Goal: Transaction & Acquisition: Purchase product/service

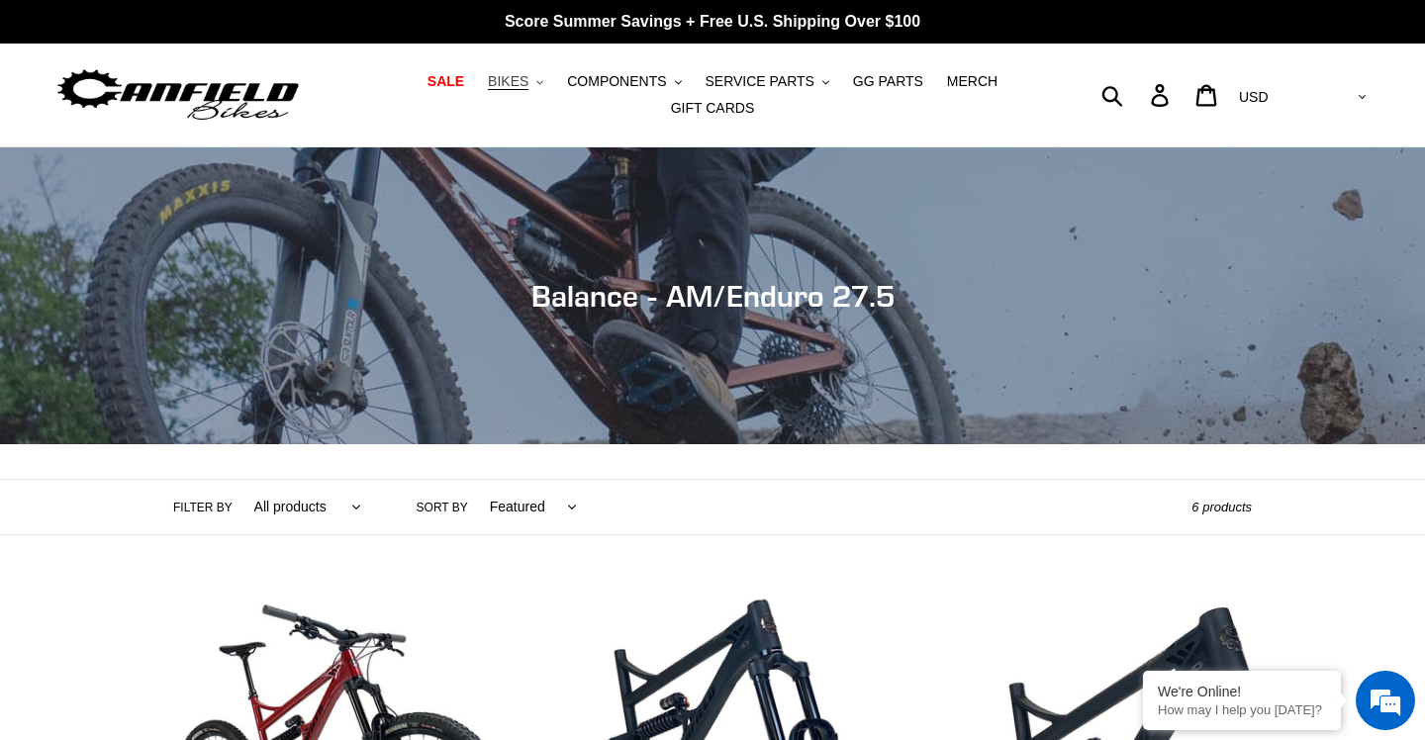
click at [548, 83] on button "BIKES .cls-1{fill:#231f20}" at bounding box center [515, 81] width 75 height 27
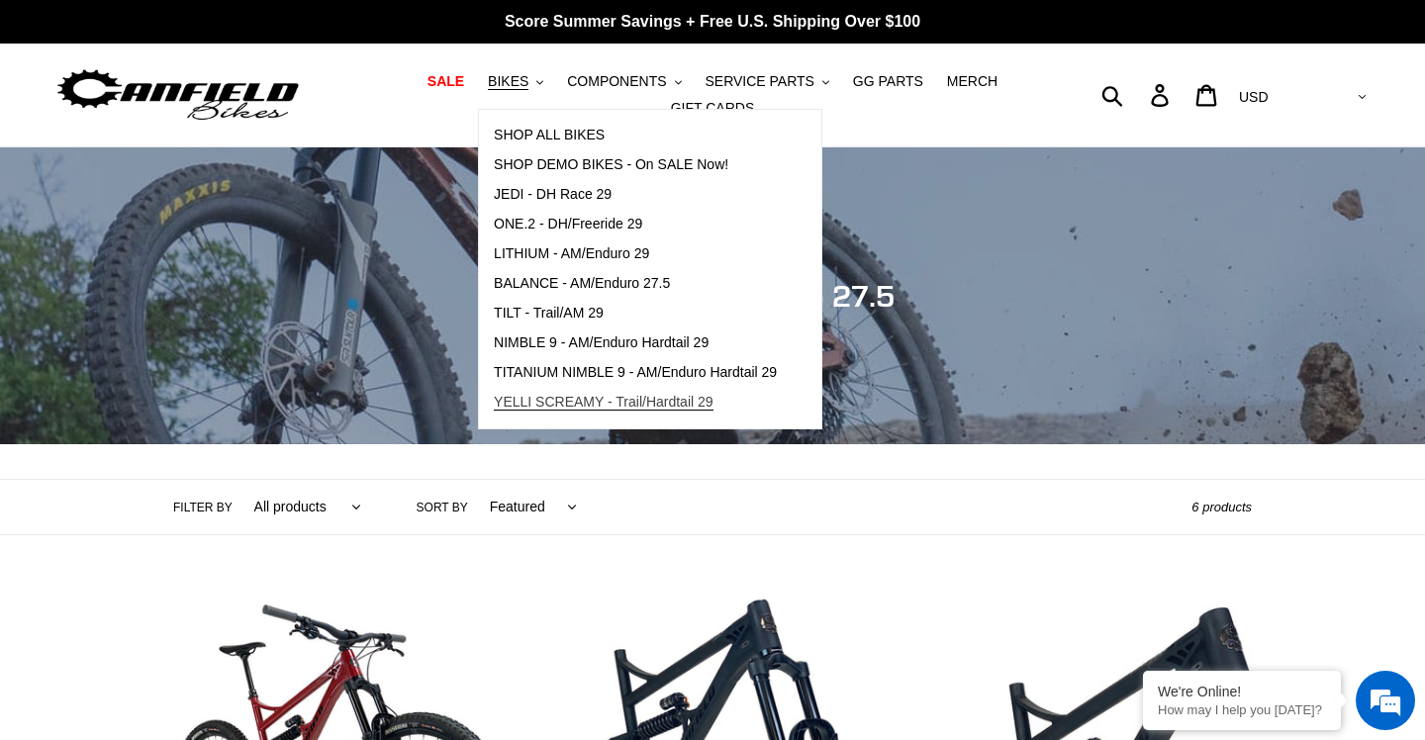
click at [560, 401] on span "YELLI SCREAMY - Trail/Hardtail 29" at bounding box center [604, 402] width 220 height 17
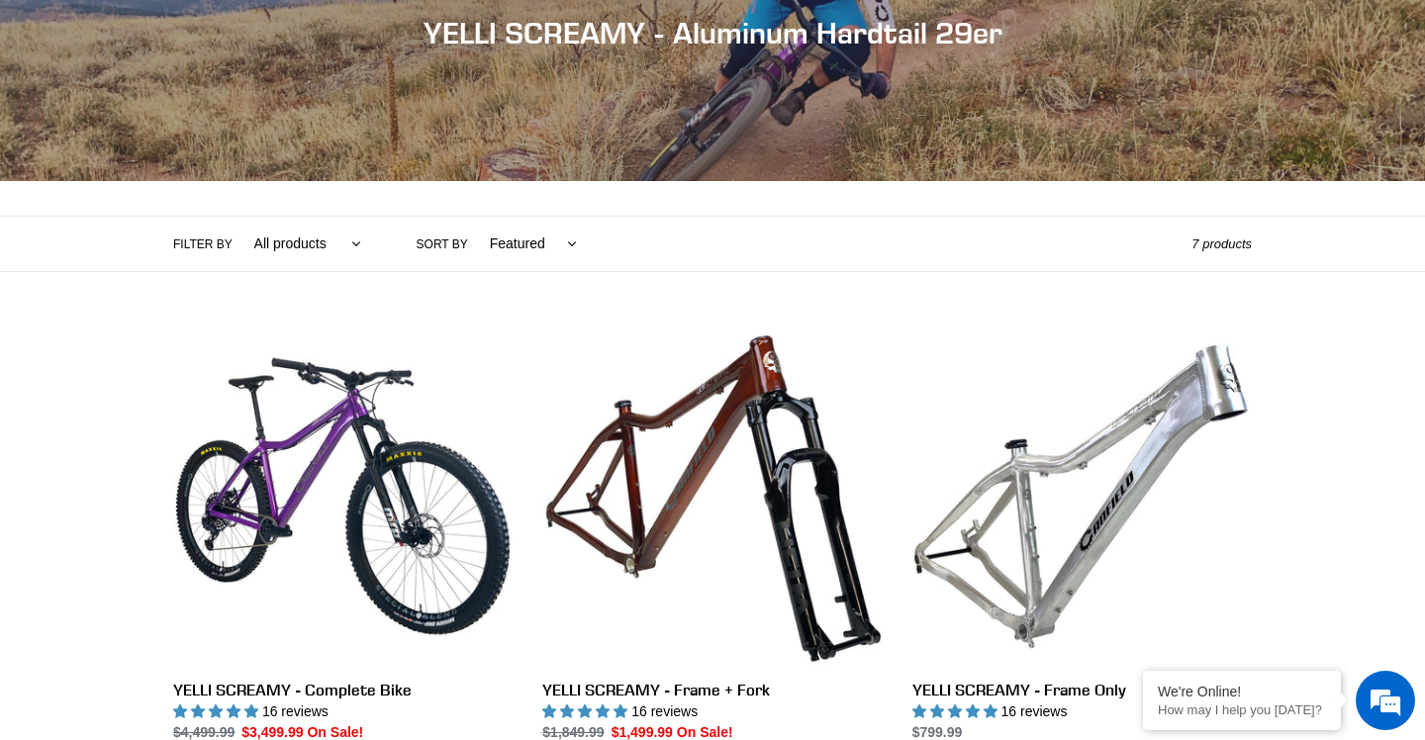
scroll to position [271, 0]
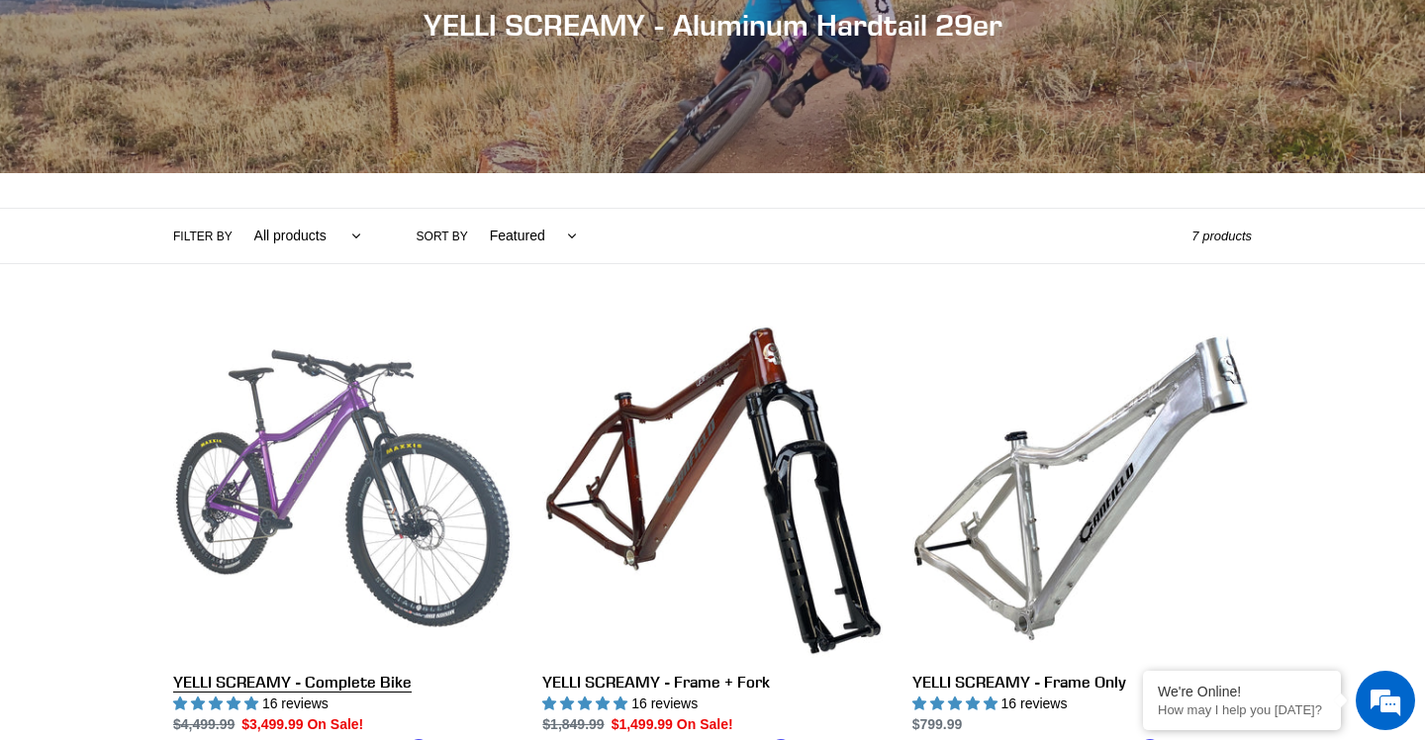
click at [358, 485] on link "YELLI SCREAMY - Complete Bike" at bounding box center [342, 550] width 339 height 463
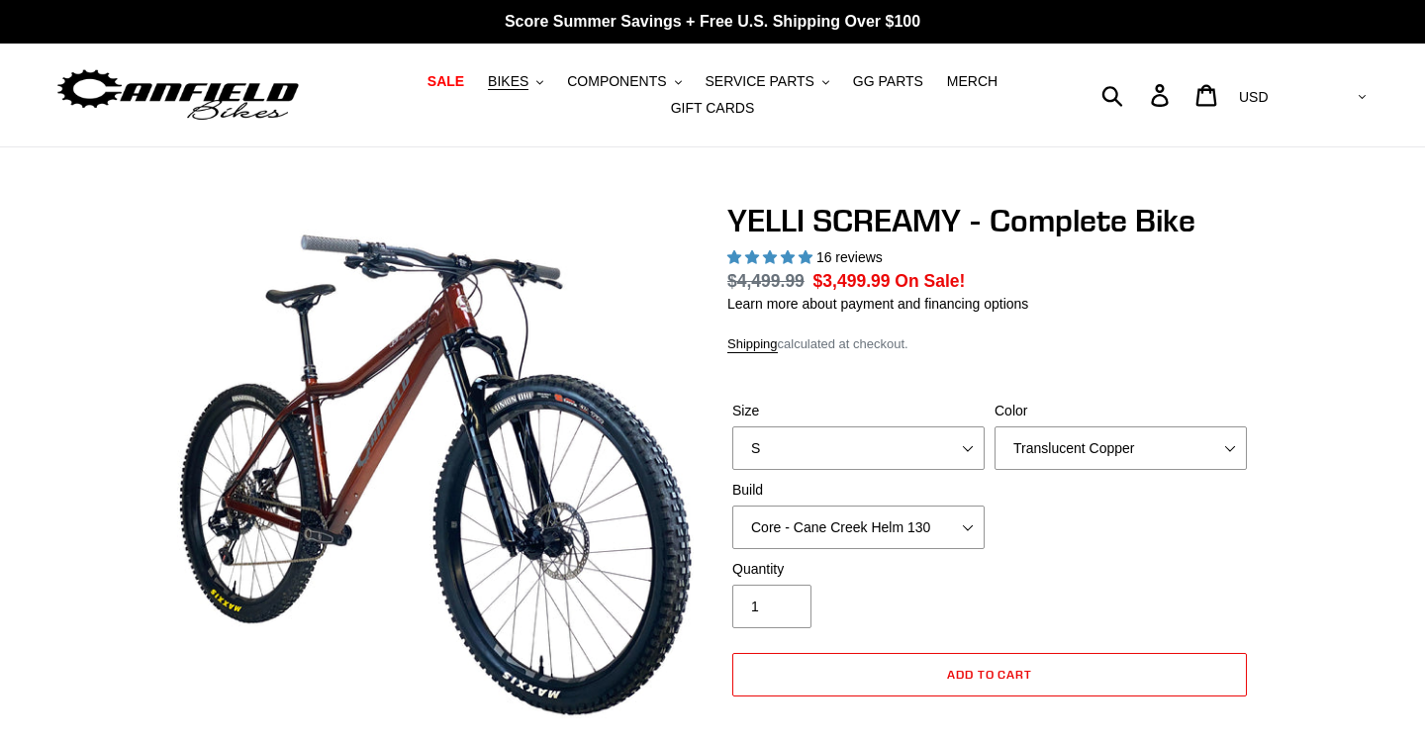
select select "highest-rating"
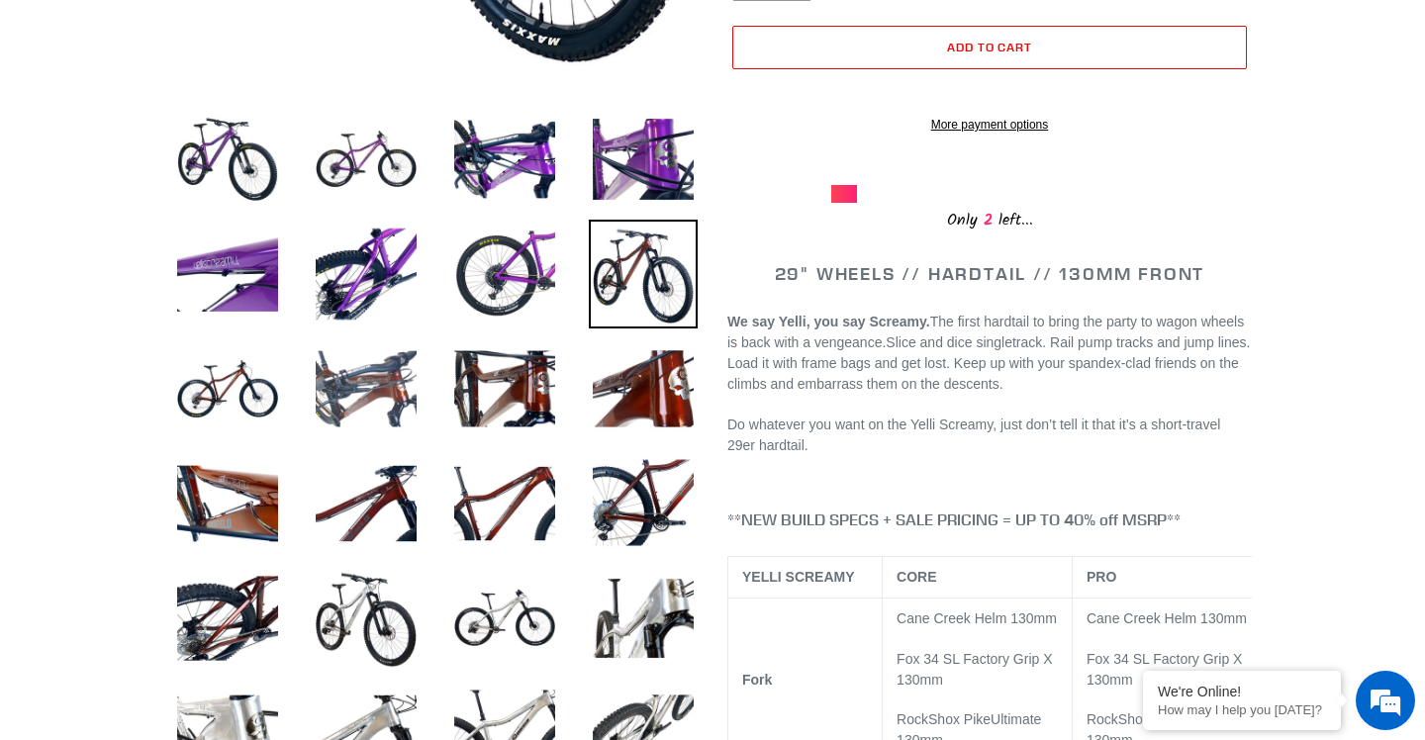
scroll to position [593, 0]
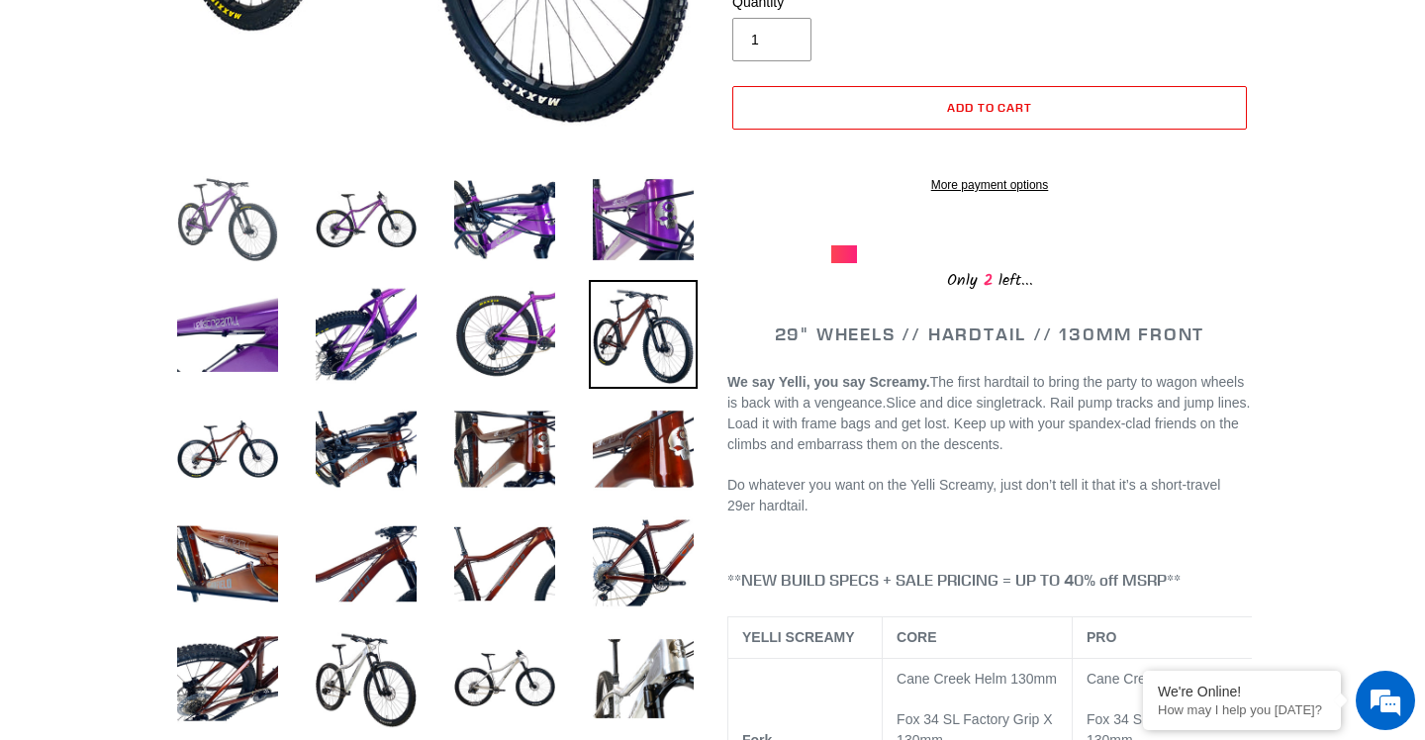
click at [213, 230] on img at bounding box center [227, 219] width 109 height 109
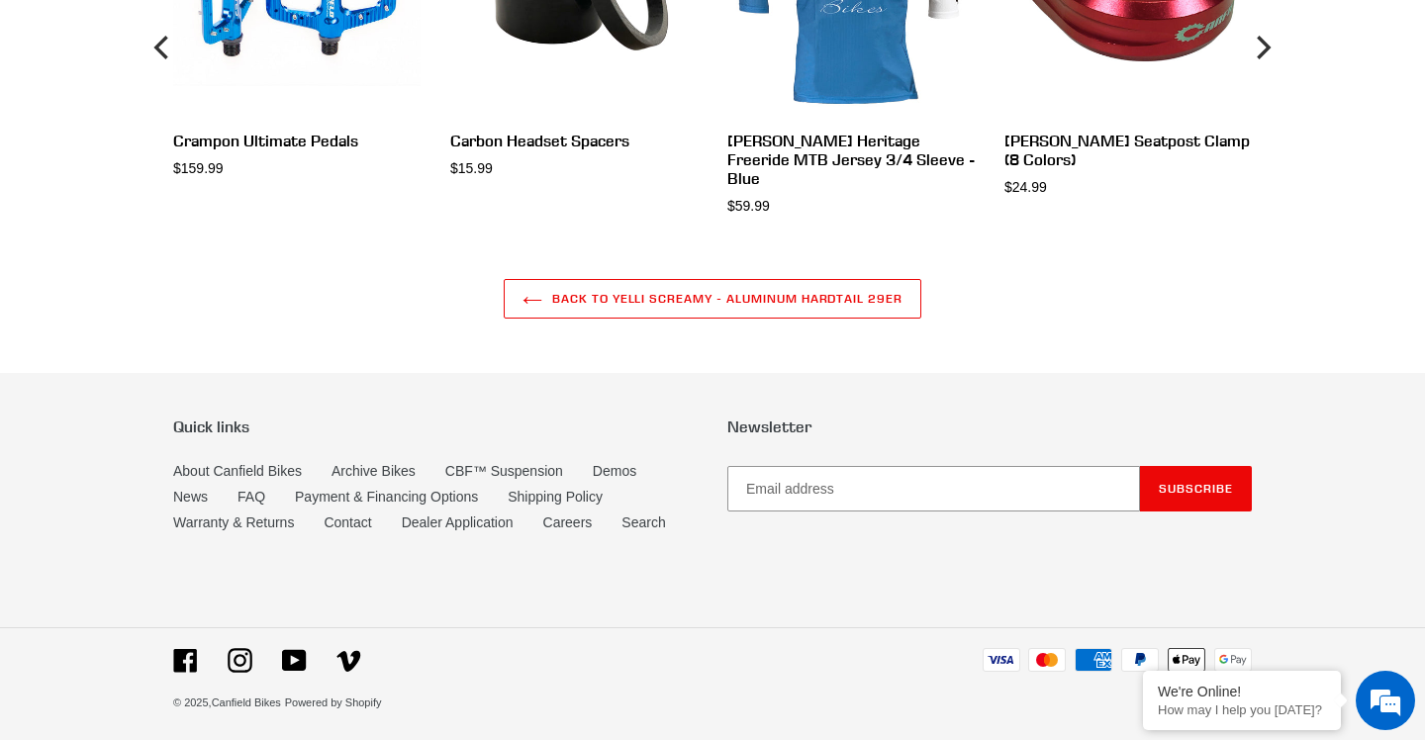
scroll to position [8834, 0]
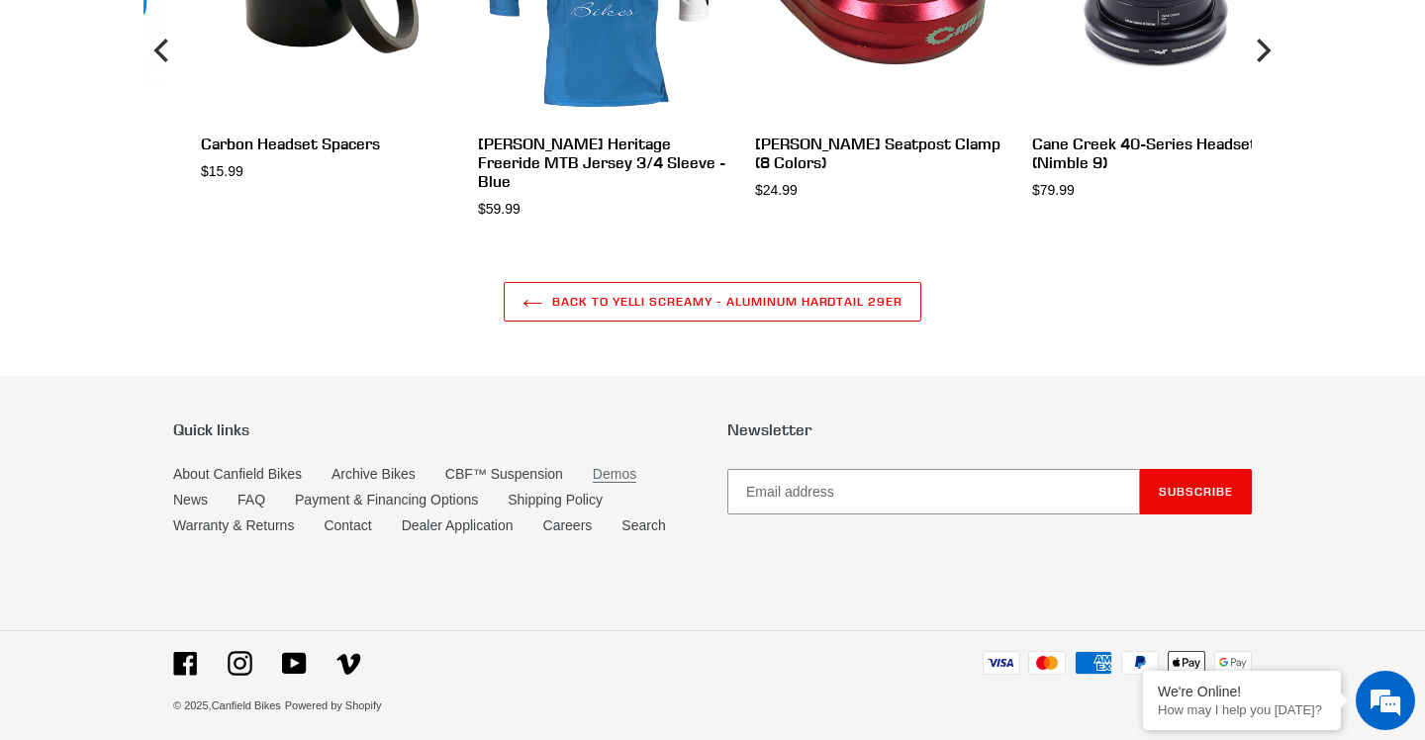
click at [607, 483] on link "Demos" at bounding box center [615, 474] width 44 height 17
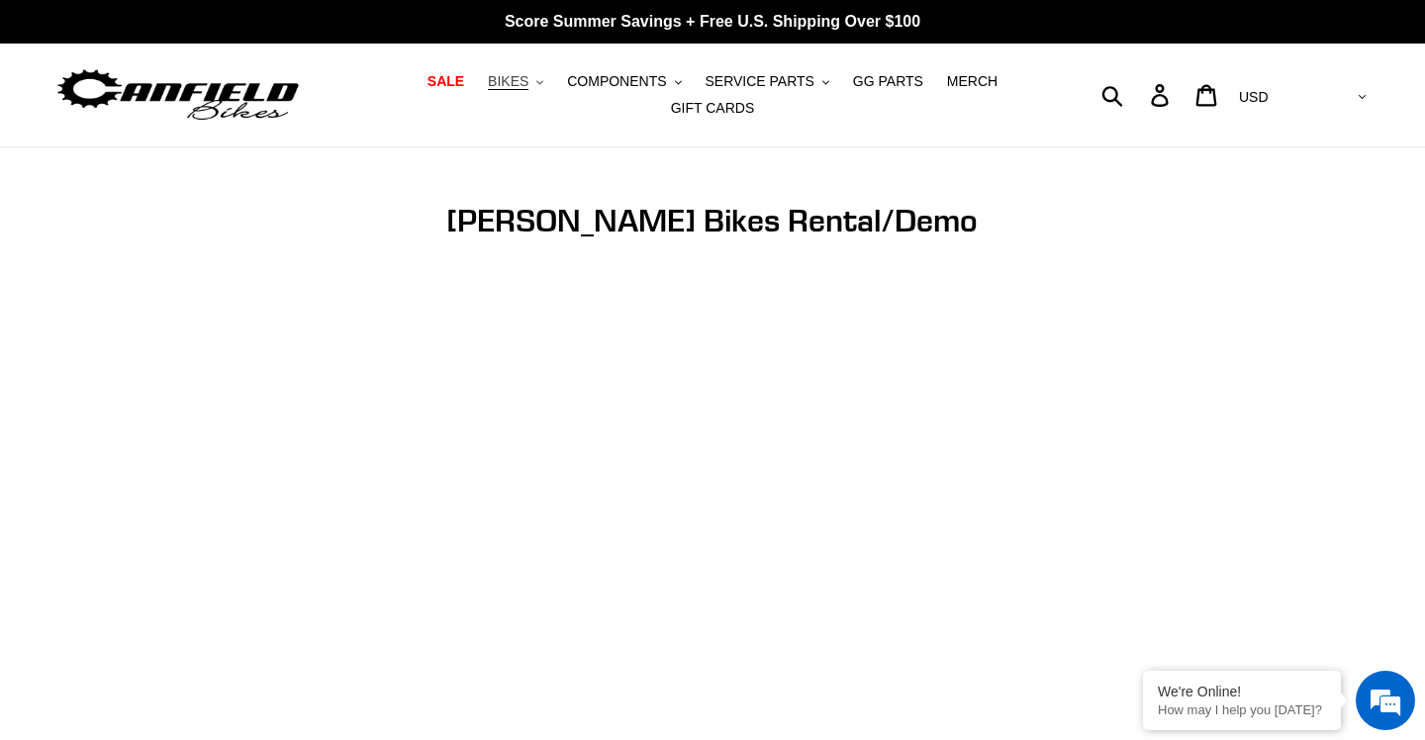
click at [520, 85] on span "BIKES" at bounding box center [508, 81] width 41 height 17
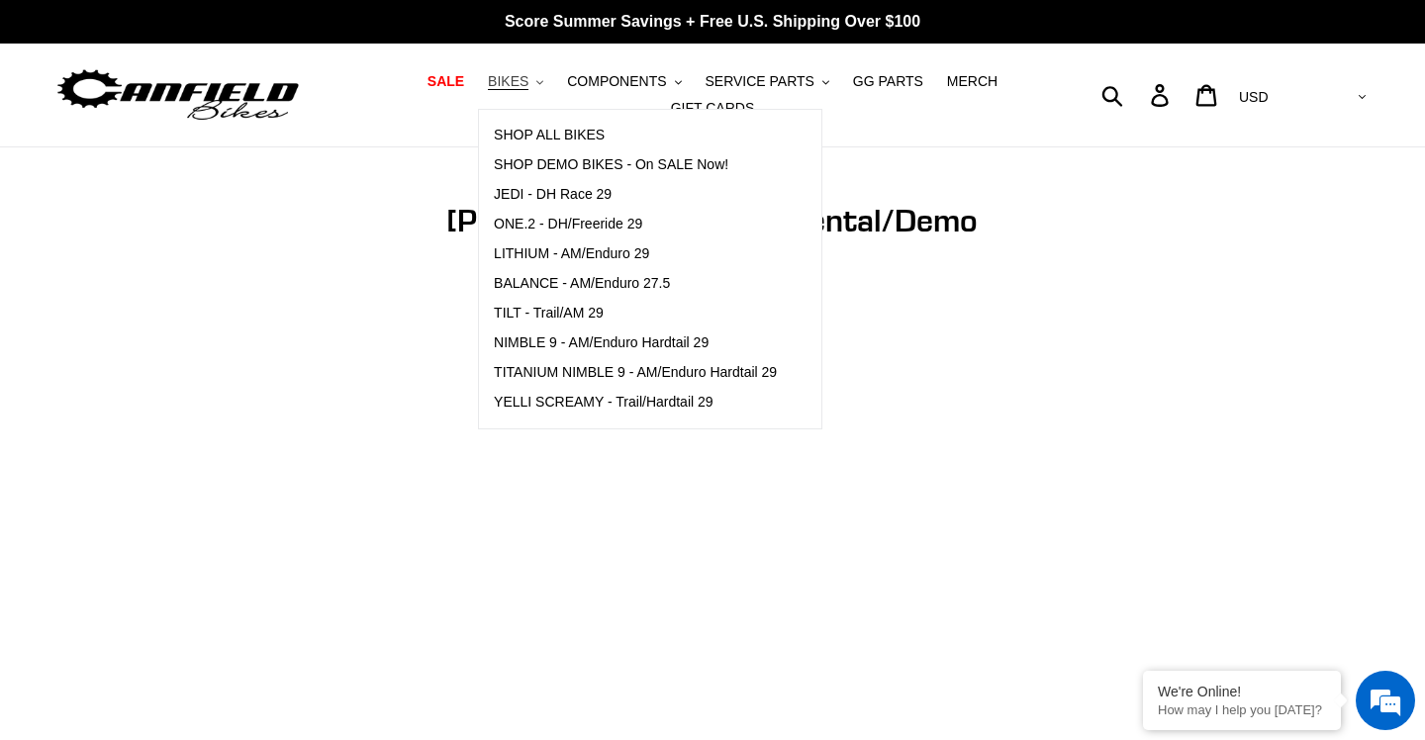
click at [528, 77] on span "BIKES" at bounding box center [508, 81] width 41 height 17
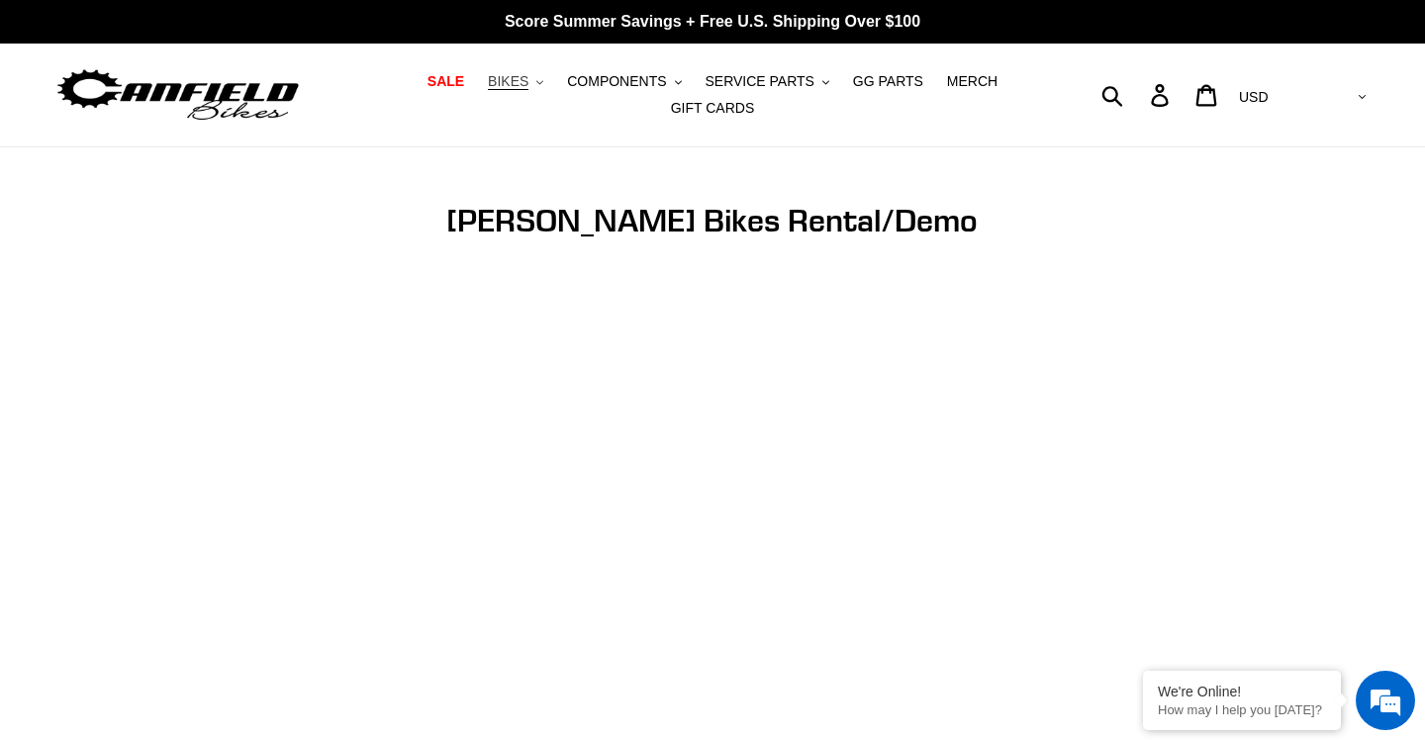
click at [527, 78] on span "BIKES" at bounding box center [508, 81] width 41 height 17
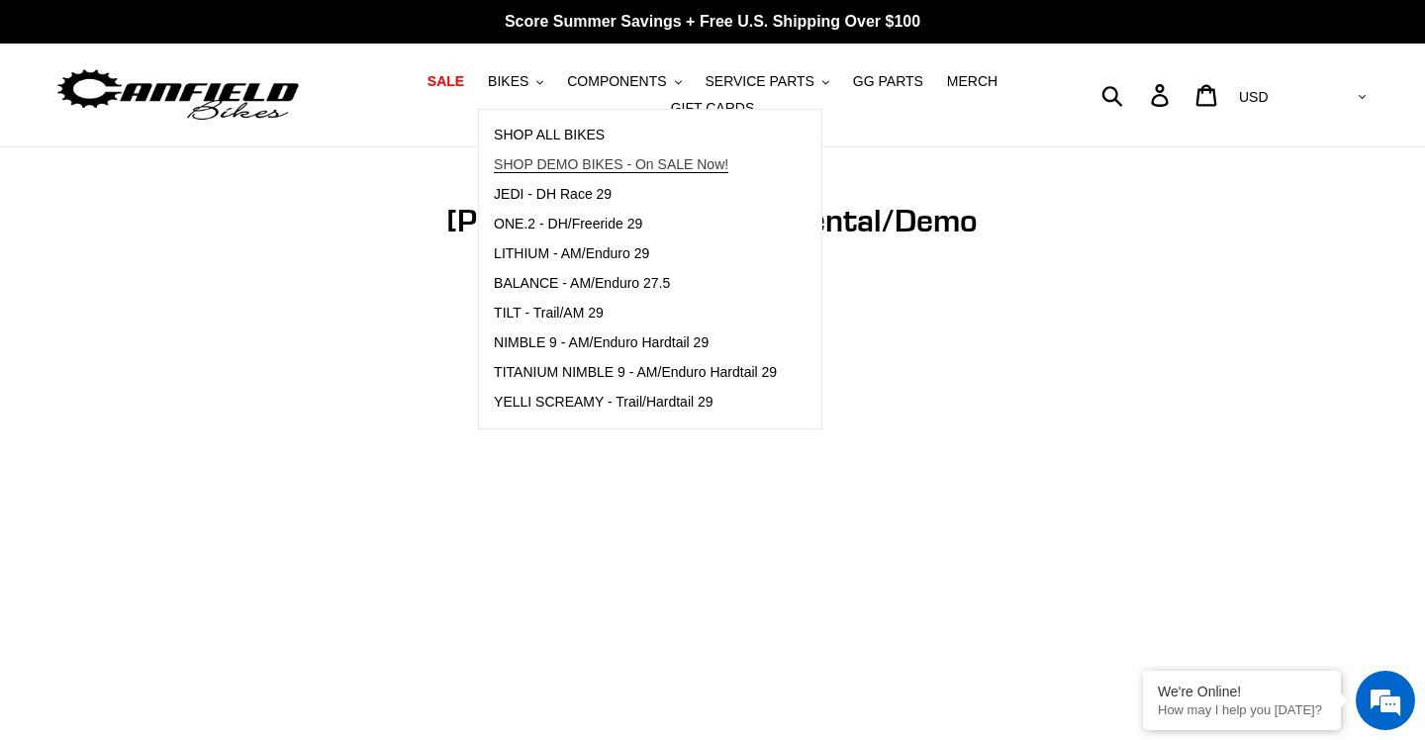
click at [560, 161] on span "SHOP DEMO BIKES - On SALE Now!" at bounding box center [611, 164] width 235 height 17
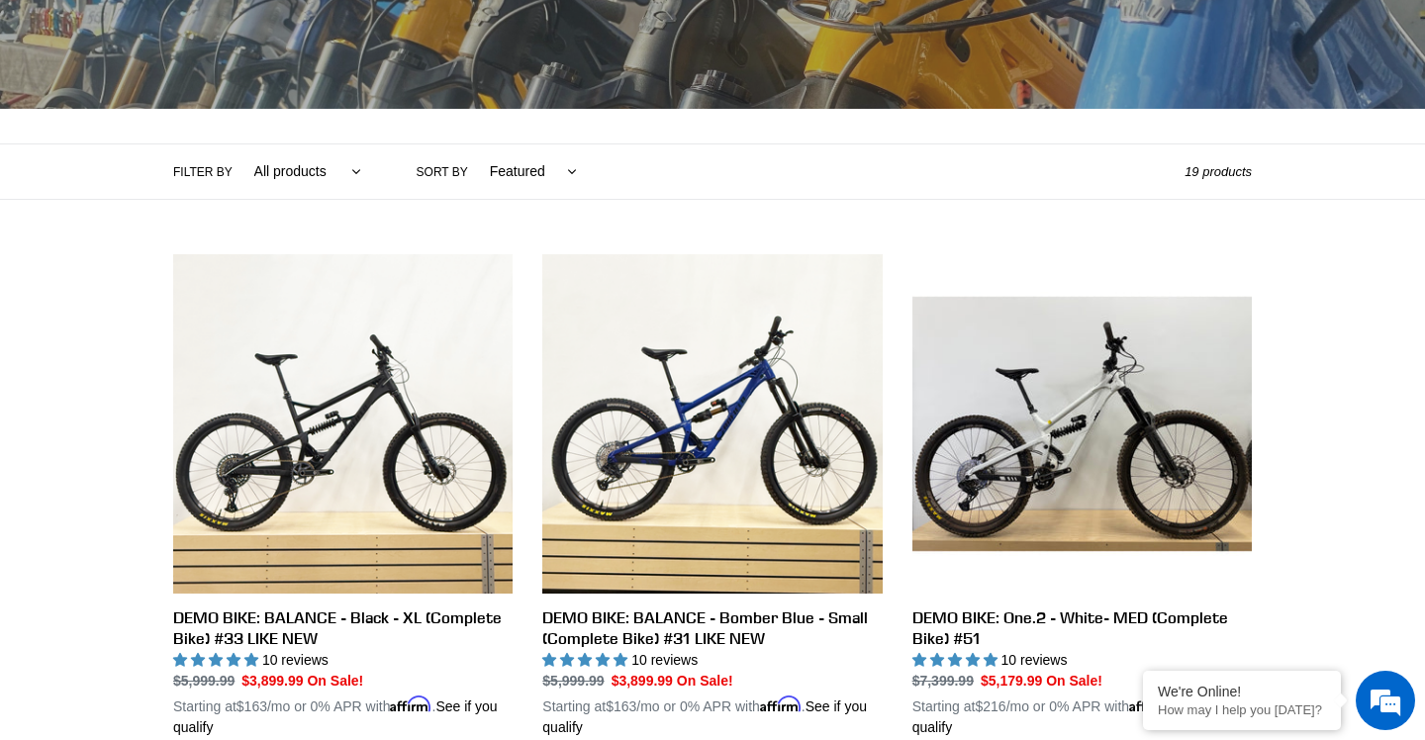
scroll to position [382, 0]
